Goal: Navigation & Orientation: Find specific page/section

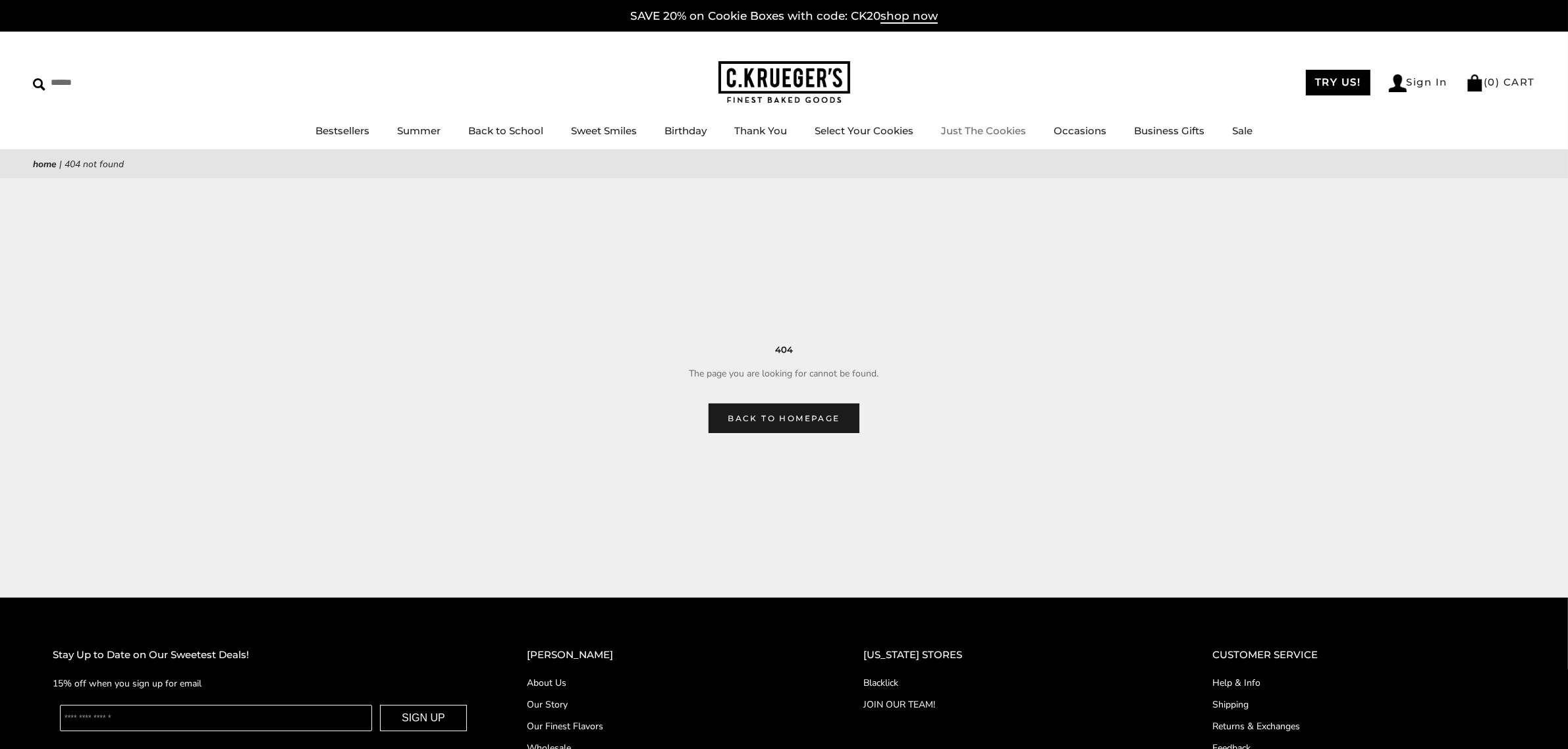
click at [961, 130] on link "Just The Cookies" at bounding box center [984, 130] width 85 height 13
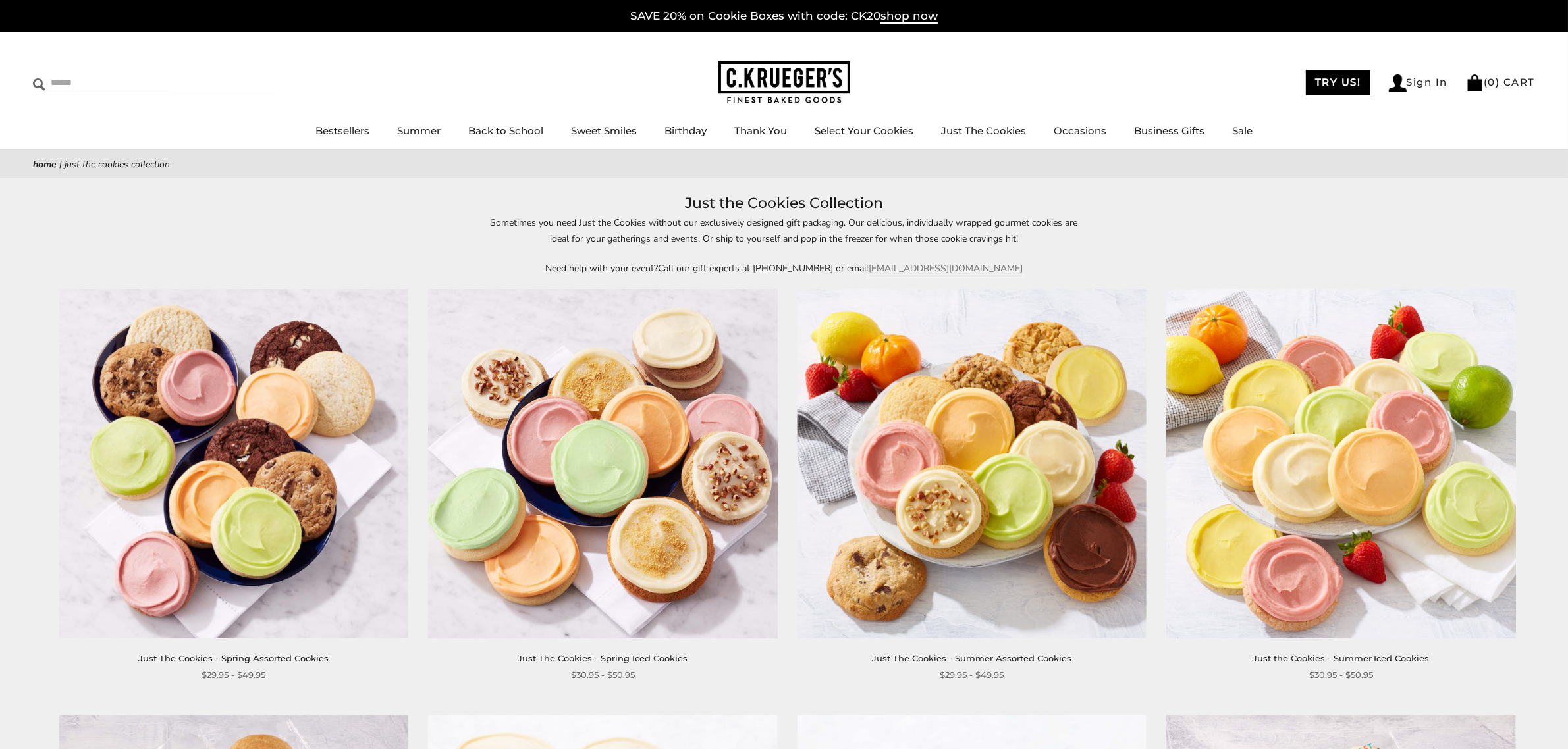
click at [85, 80] on input "Search" at bounding box center [111, 83] width 157 height 21
type input "*********"
click at [238, 73] on input "******" at bounding box center [256, 81] width 35 height 18
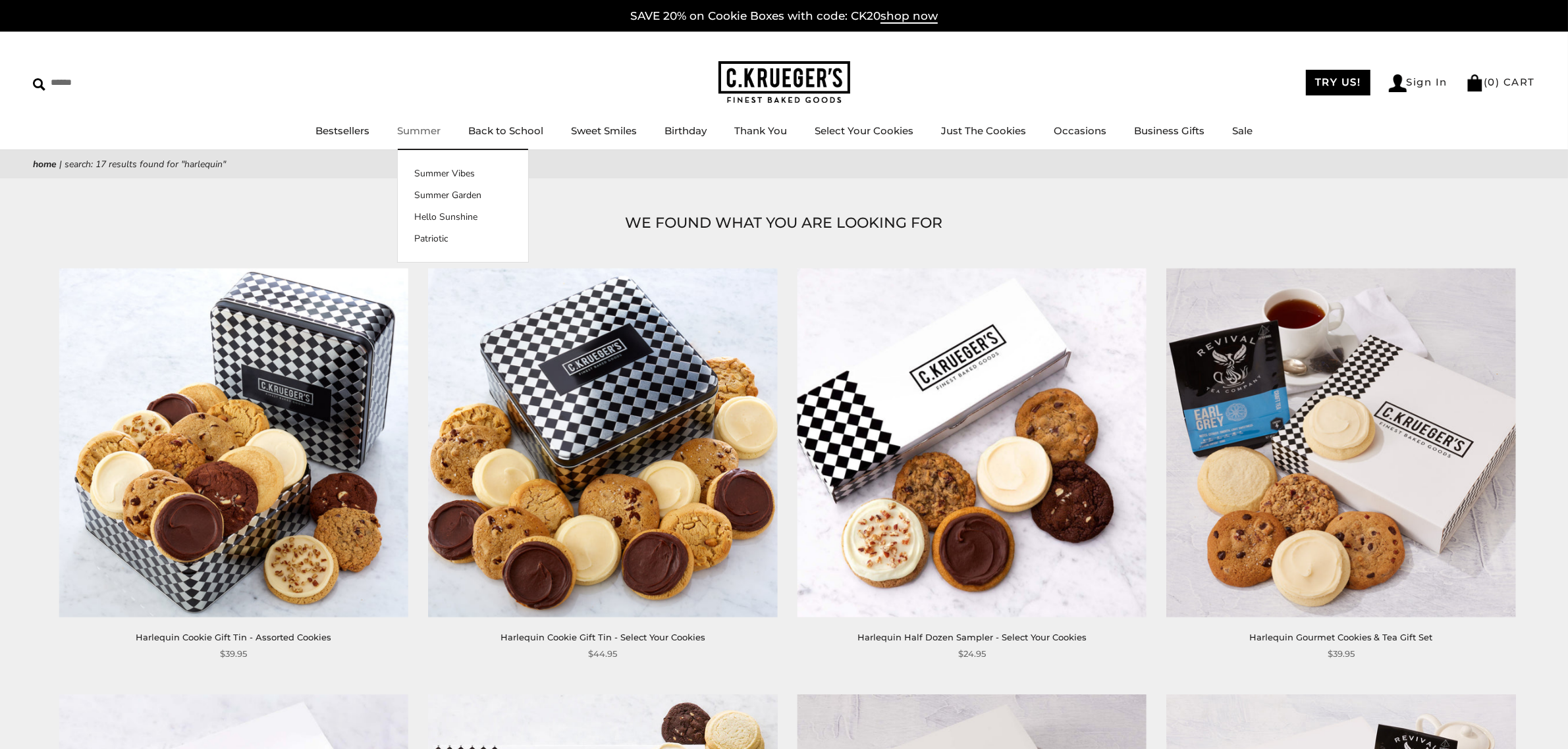
click at [414, 130] on link "Summer" at bounding box center [418, 130] width 43 height 13
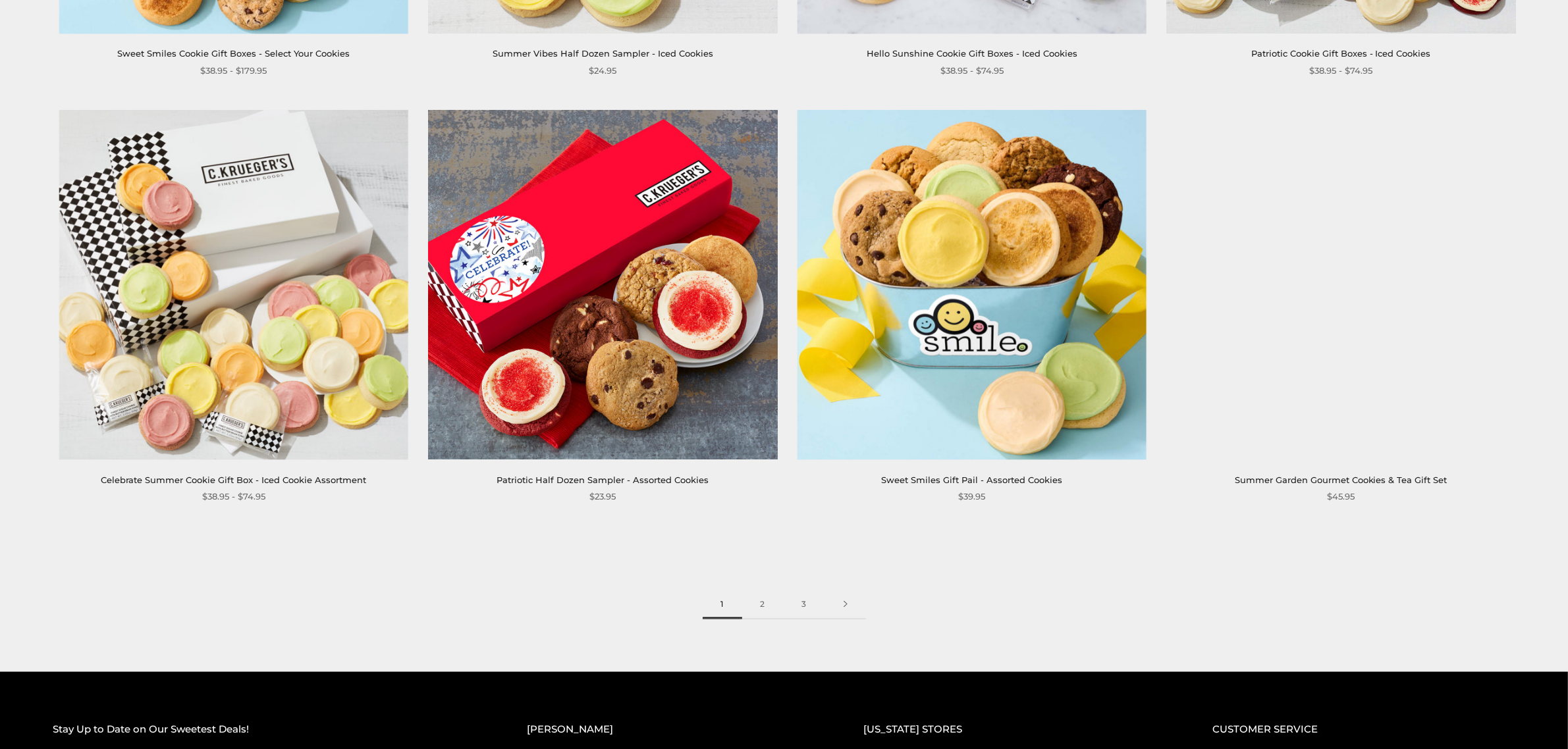
scroll to position [2304, 0]
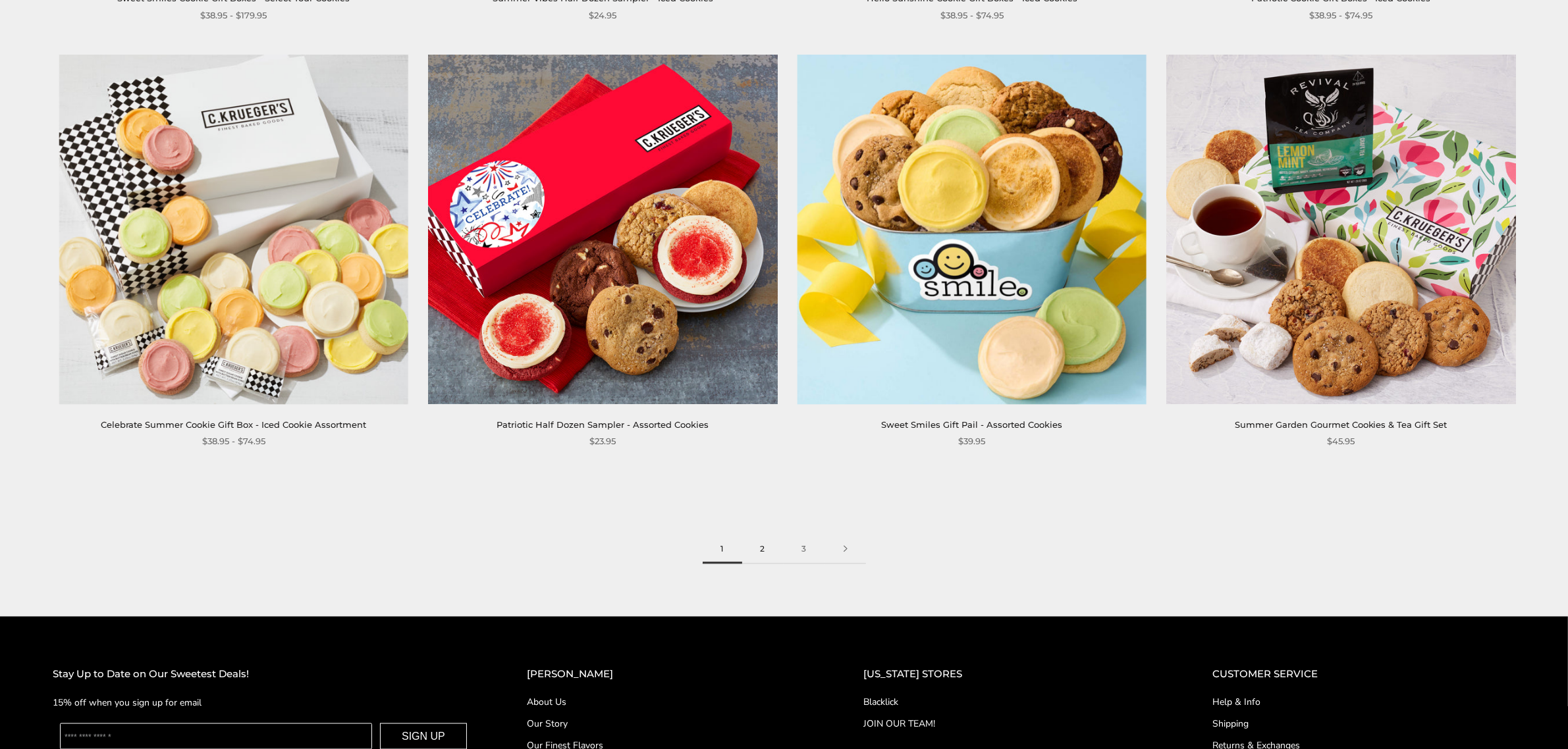
click at [761, 549] on link "2" at bounding box center [763, 549] width 41 height 29
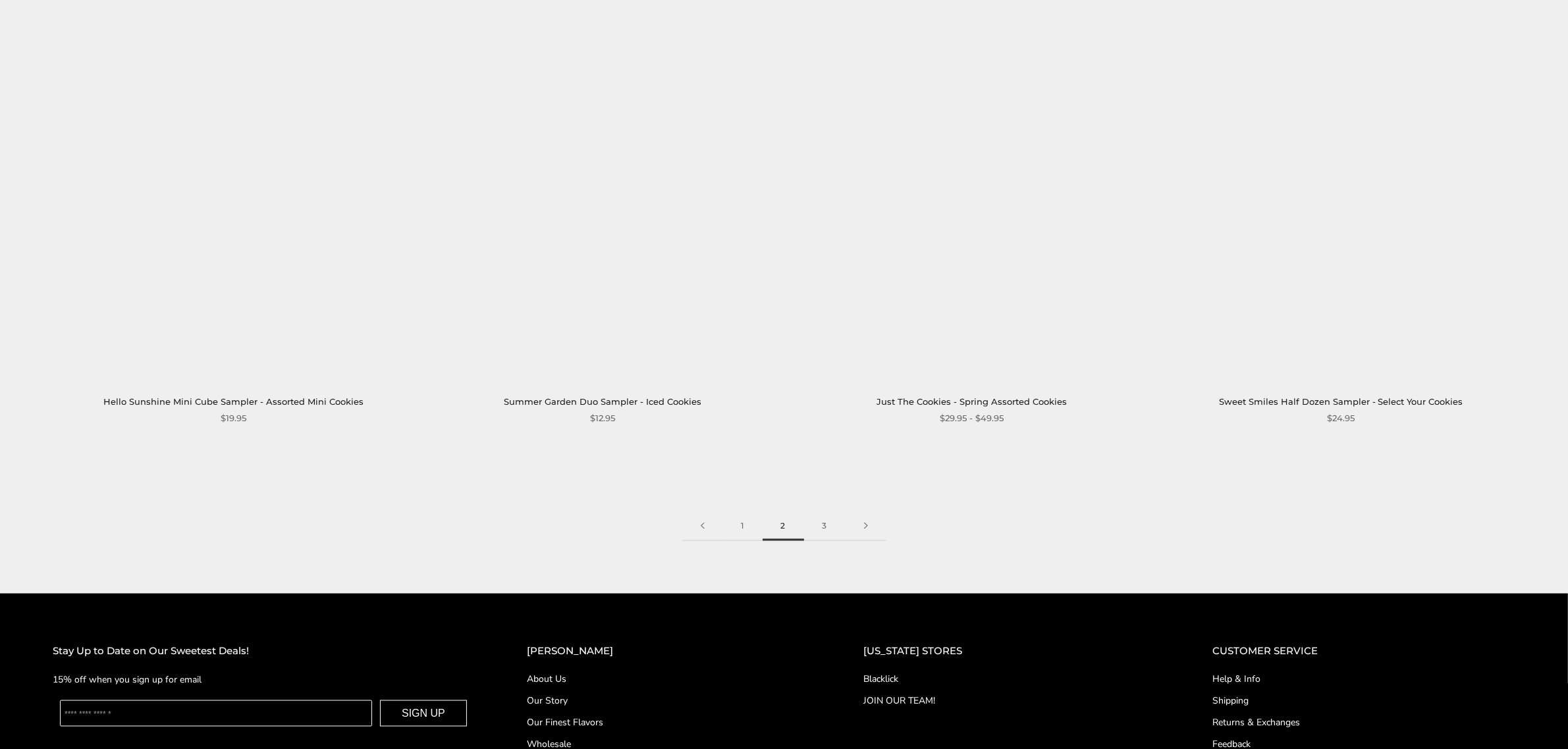
scroll to position [2468, 0]
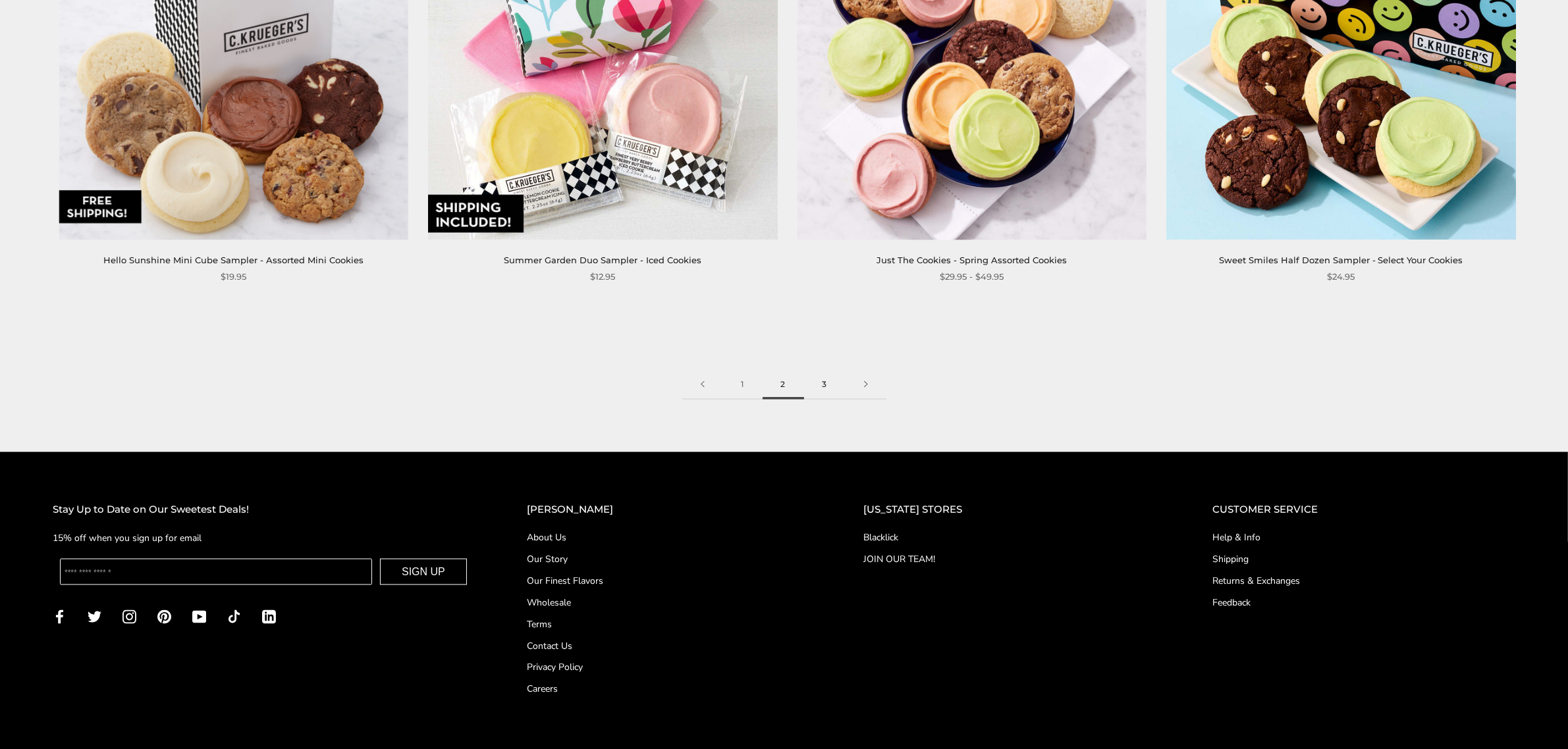
click at [829, 377] on link "3" at bounding box center [825, 385] width 41 height 29
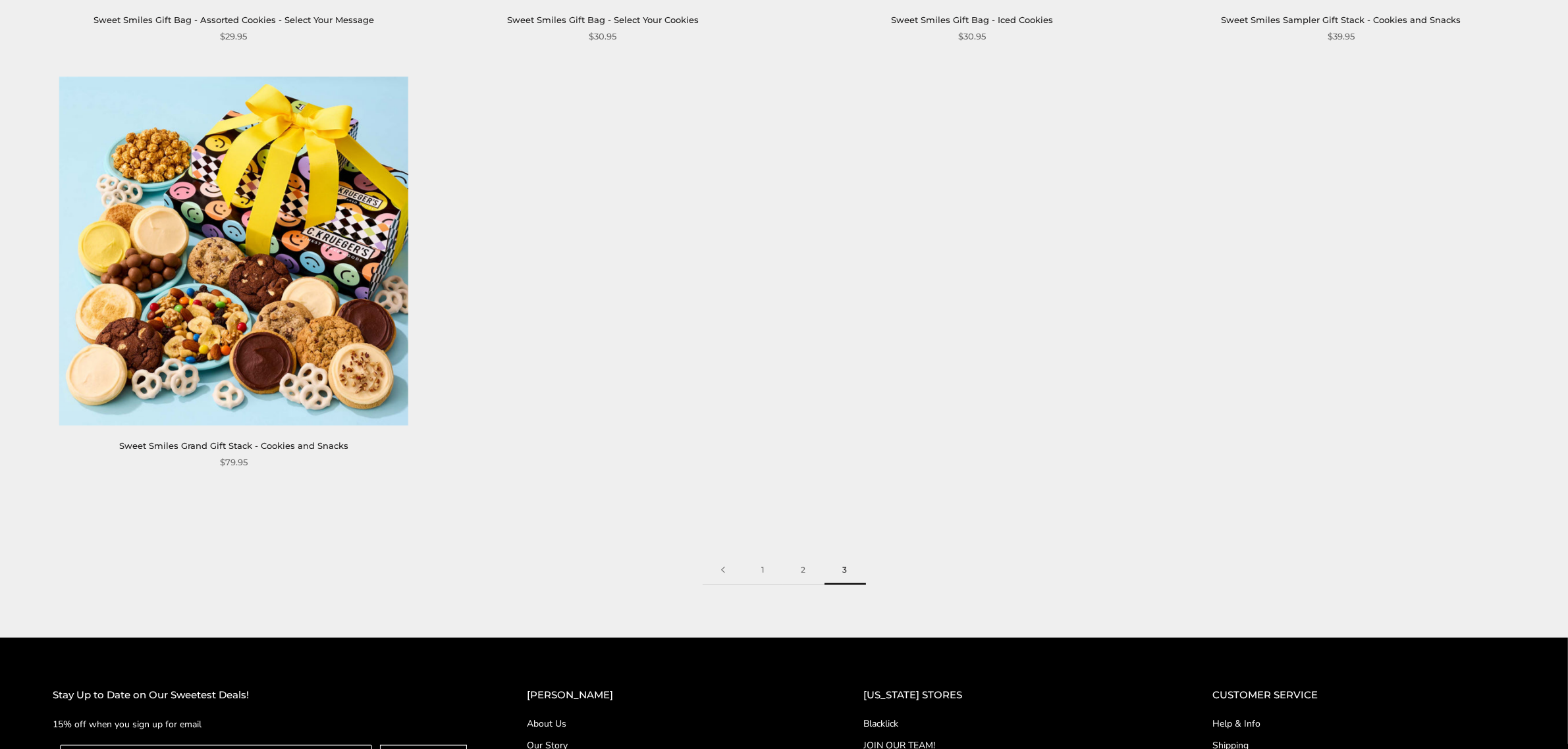
scroll to position [1590, 0]
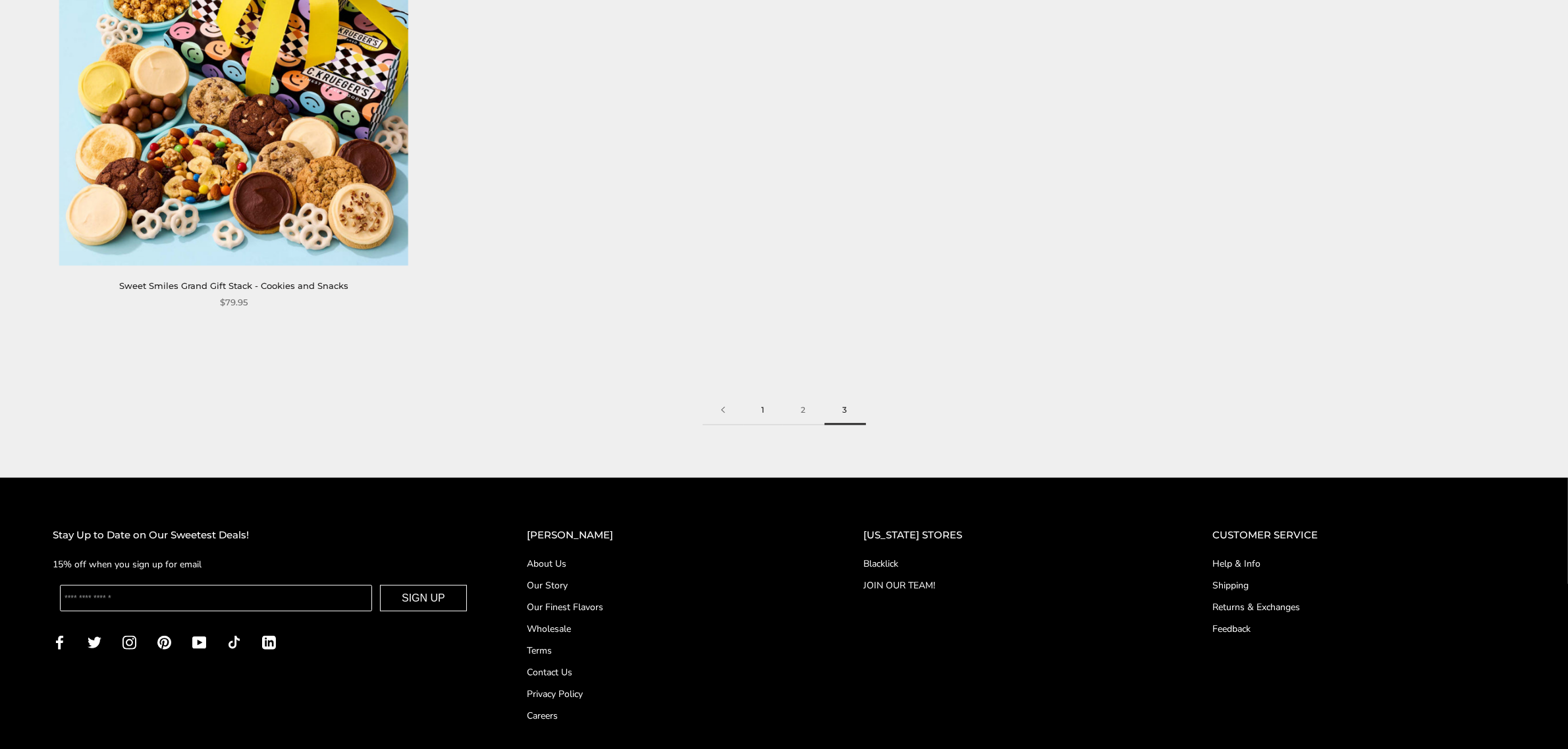
click at [759, 409] on link "1" at bounding box center [763, 410] width 39 height 29
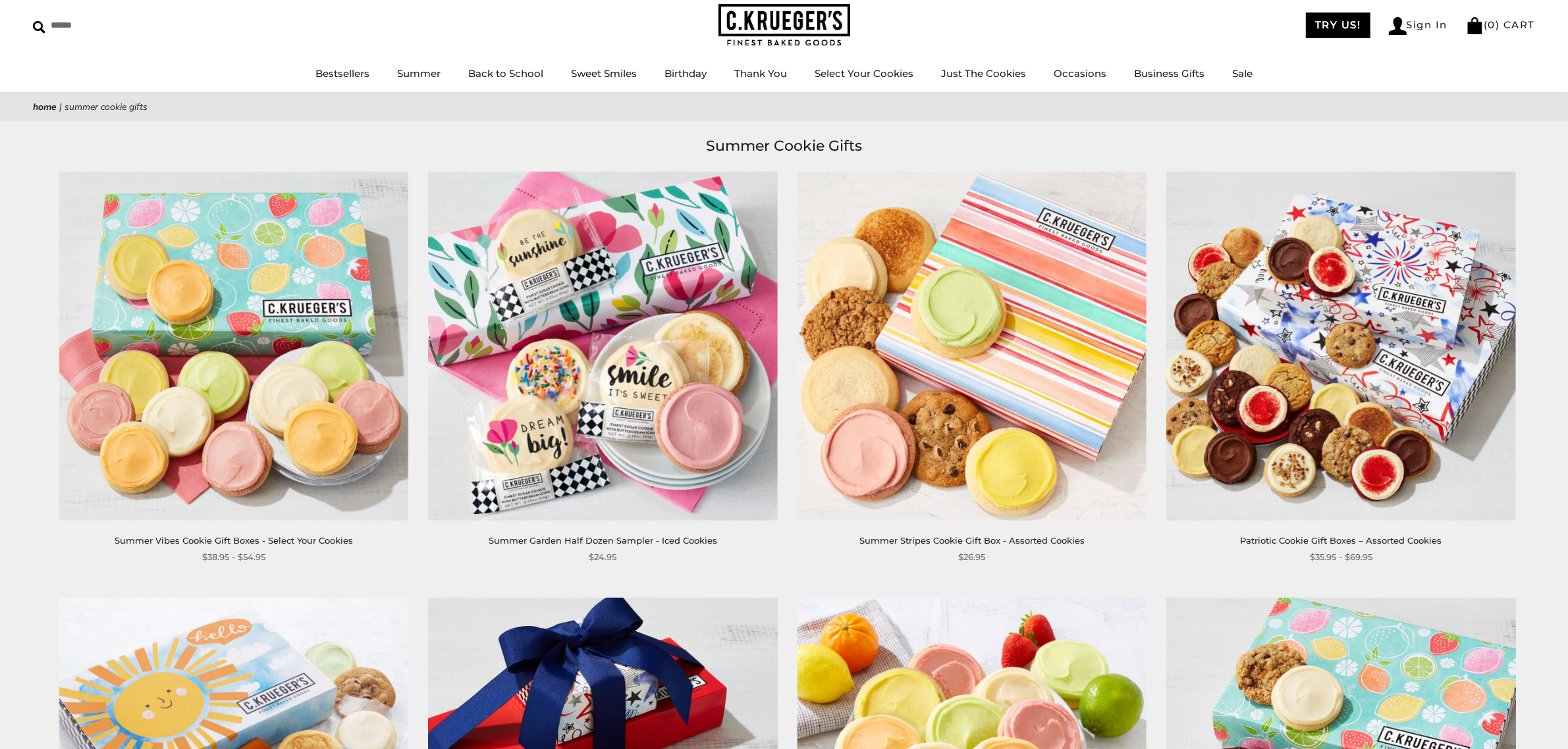
scroll to position [55, 0]
